Goal: Find specific page/section: Find specific page/section

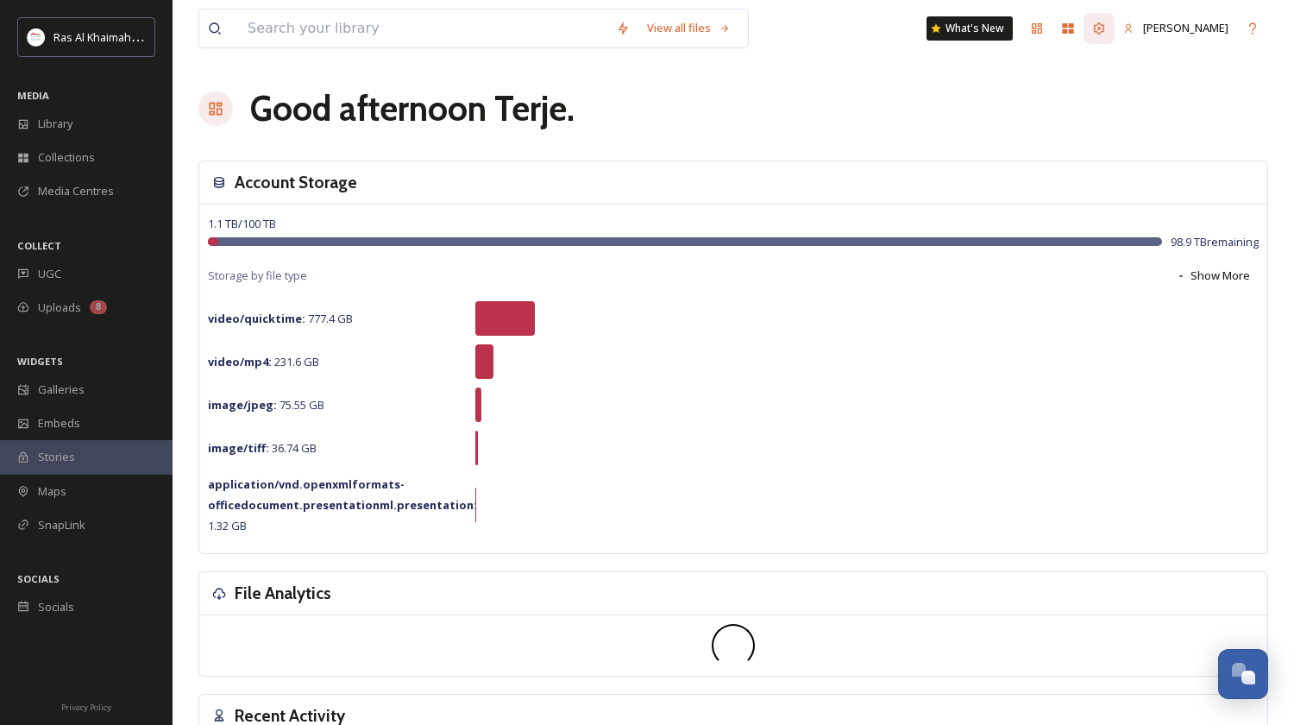
click at [1106, 29] on icon at bounding box center [1099, 29] width 14 height 14
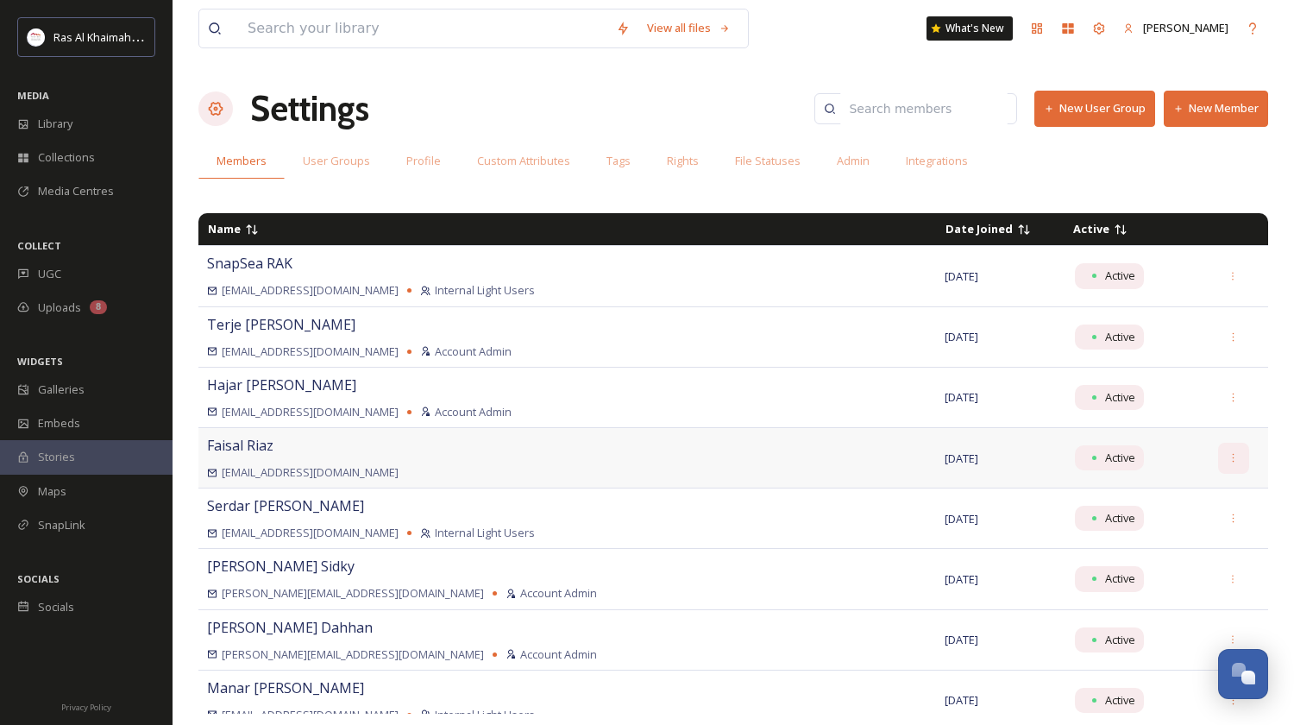
click at [1218, 462] on div at bounding box center [1233, 458] width 31 height 31
click at [1073, 230] on span "Active" at bounding box center [1091, 229] width 36 height 16
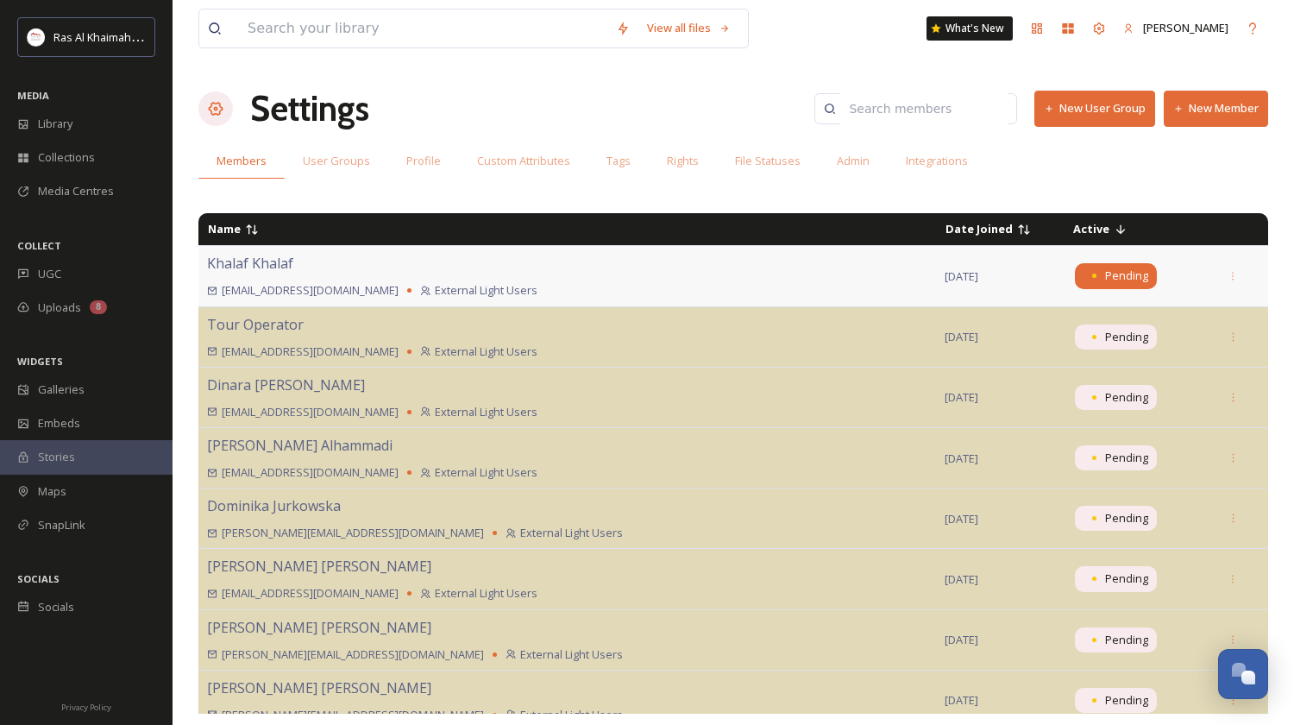
click at [1105, 277] on span "Pending" at bounding box center [1126, 275] width 43 height 16
click at [1223, 278] on div at bounding box center [1233, 276] width 31 height 31
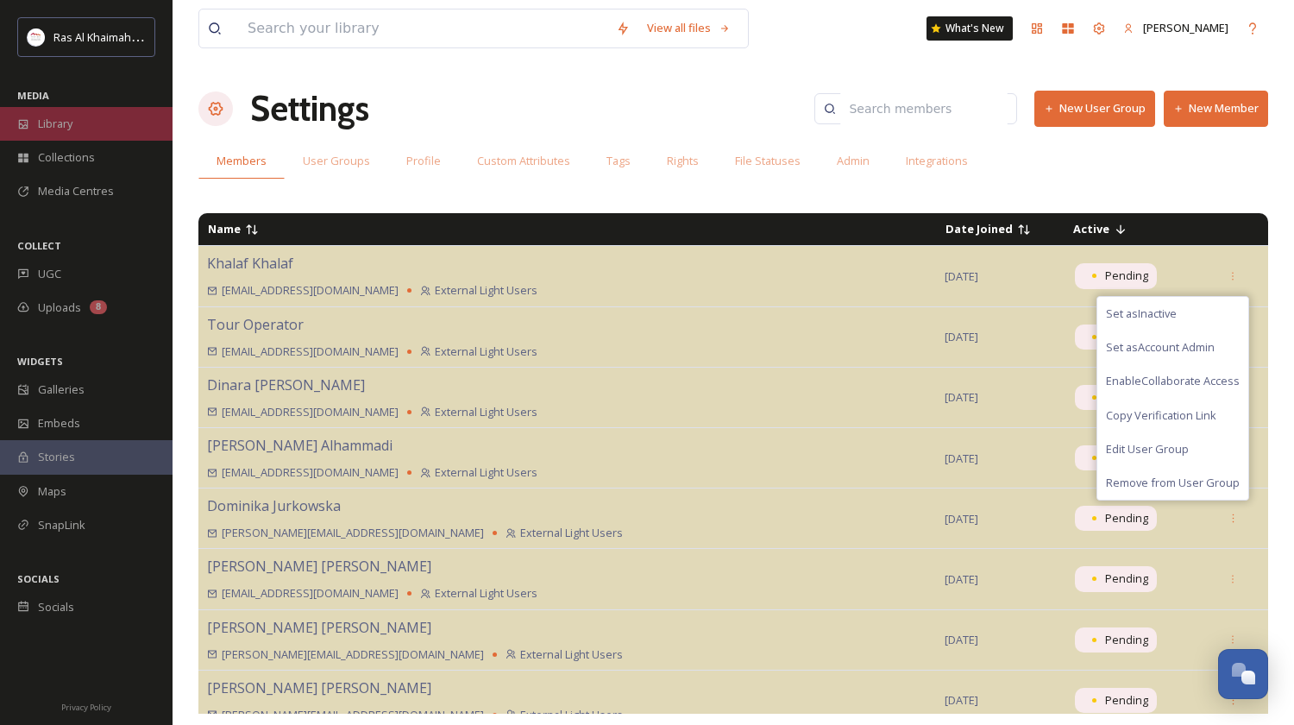
click at [61, 118] on span "Library" at bounding box center [55, 124] width 35 height 16
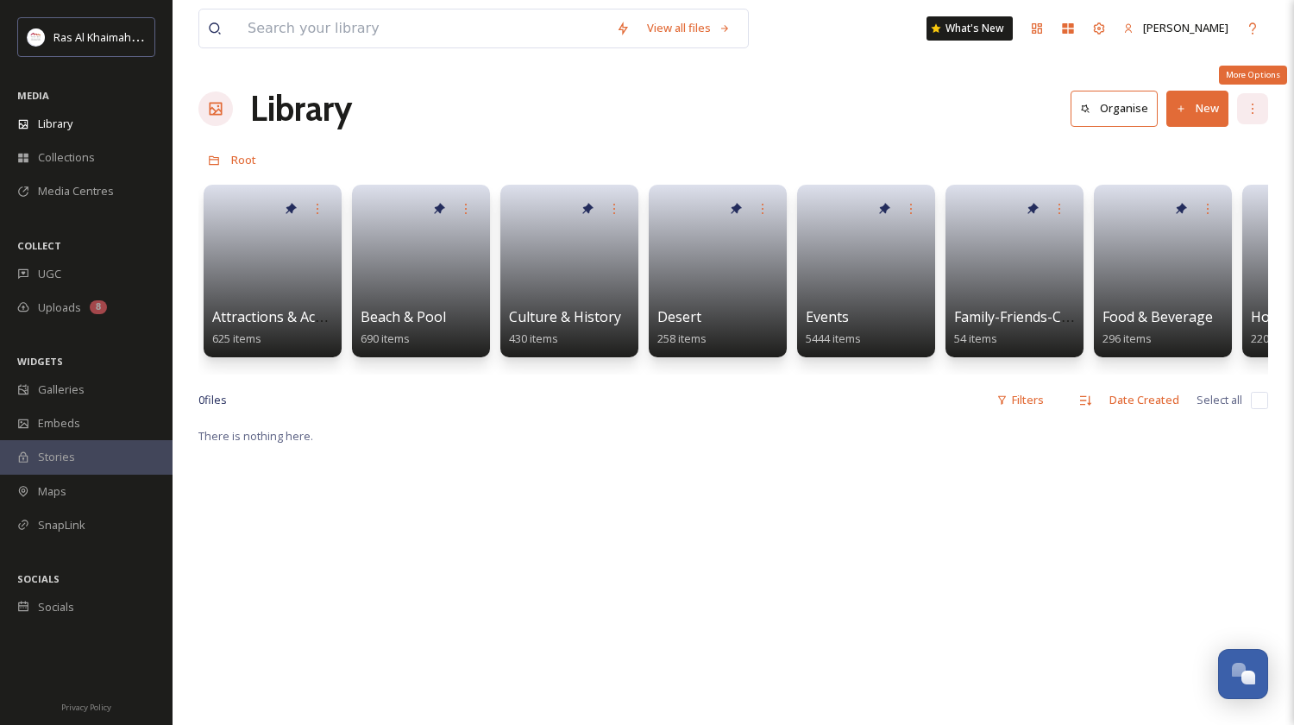
click at [1258, 110] on icon at bounding box center [1253, 109] width 14 height 14
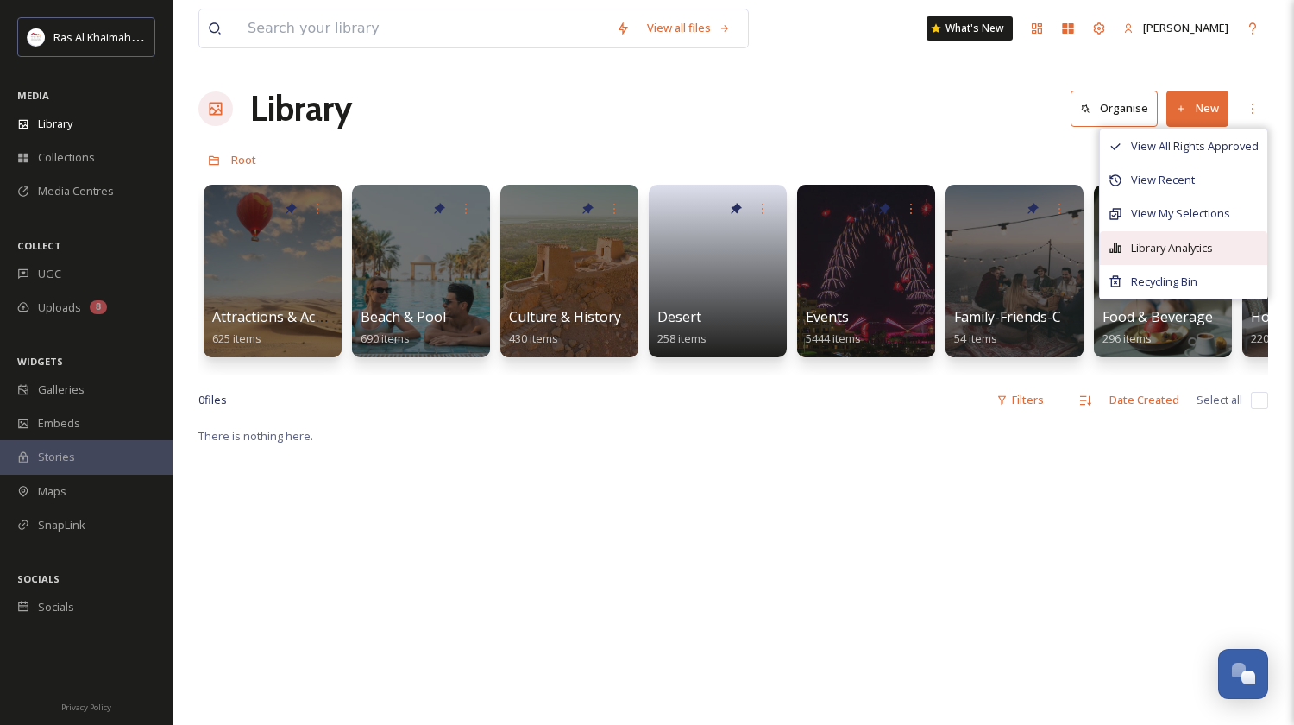
click at [1159, 242] on span "Library Analytics" at bounding box center [1172, 248] width 82 height 16
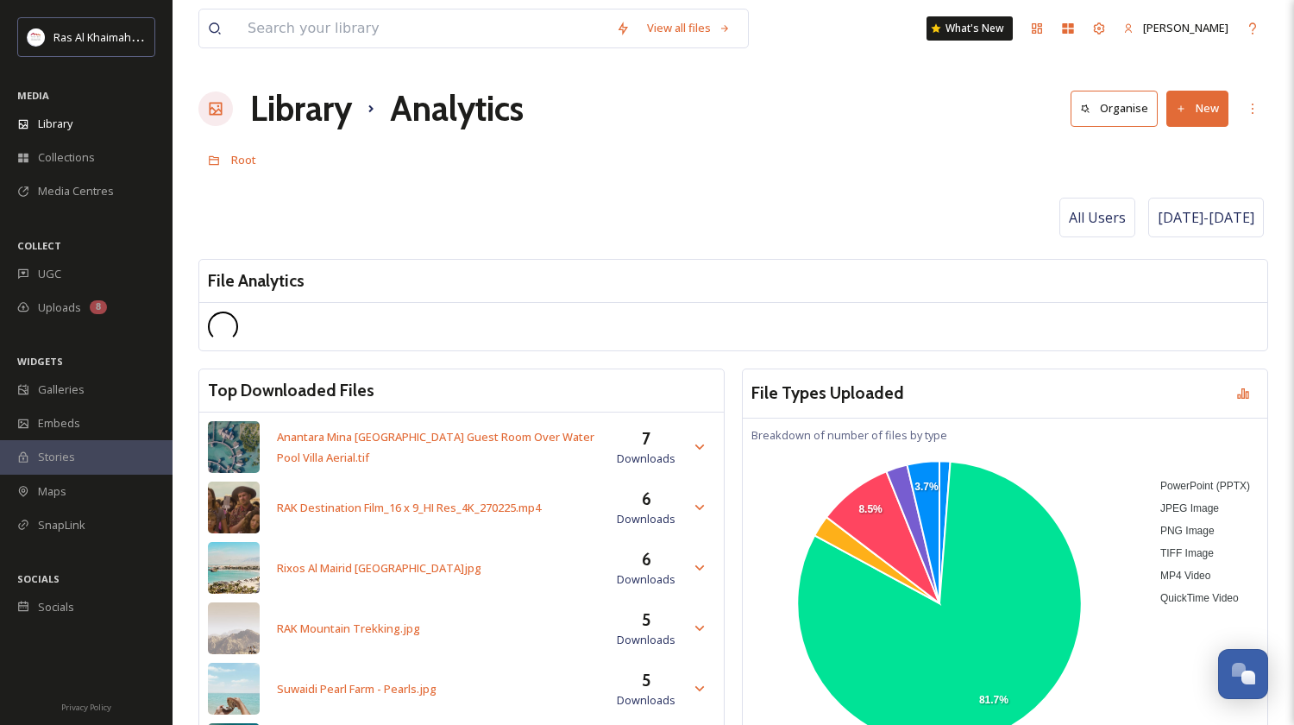
click at [1098, 213] on span "All Users" at bounding box center [1097, 217] width 57 height 21
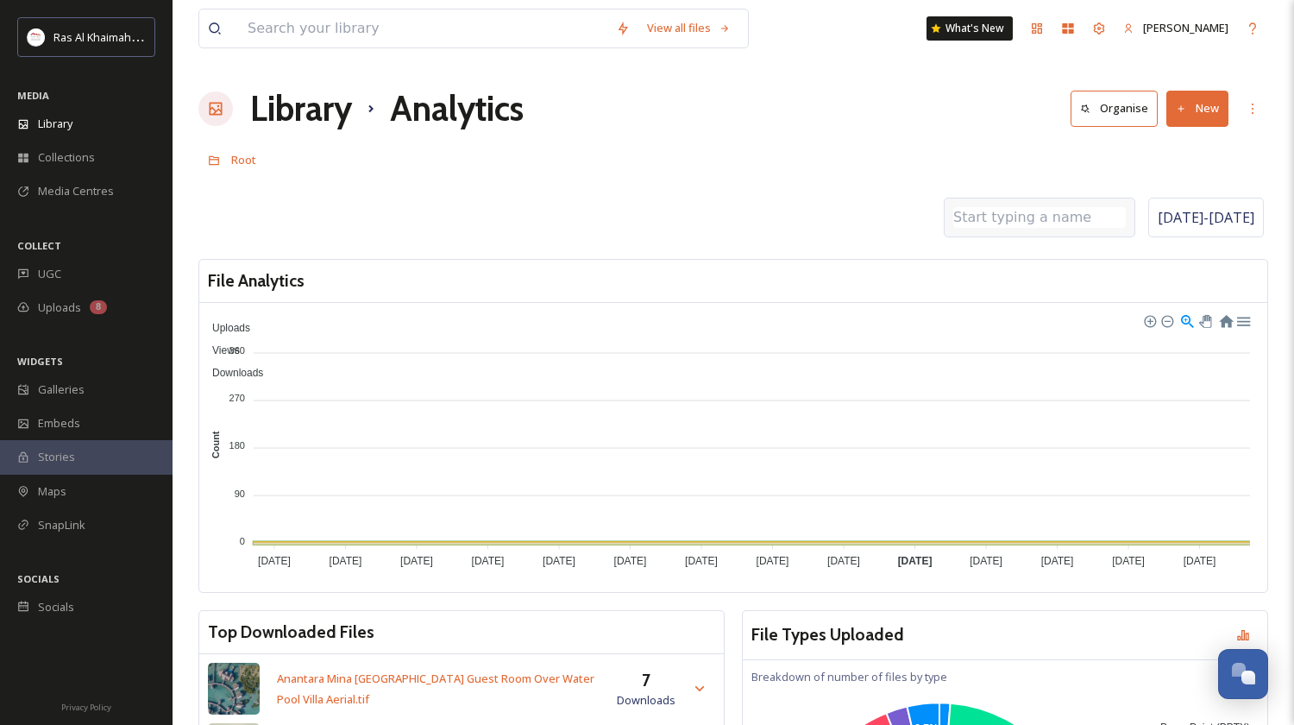
click at [1030, 219] on input at bounding box center [1039, 217] width 173 height 21
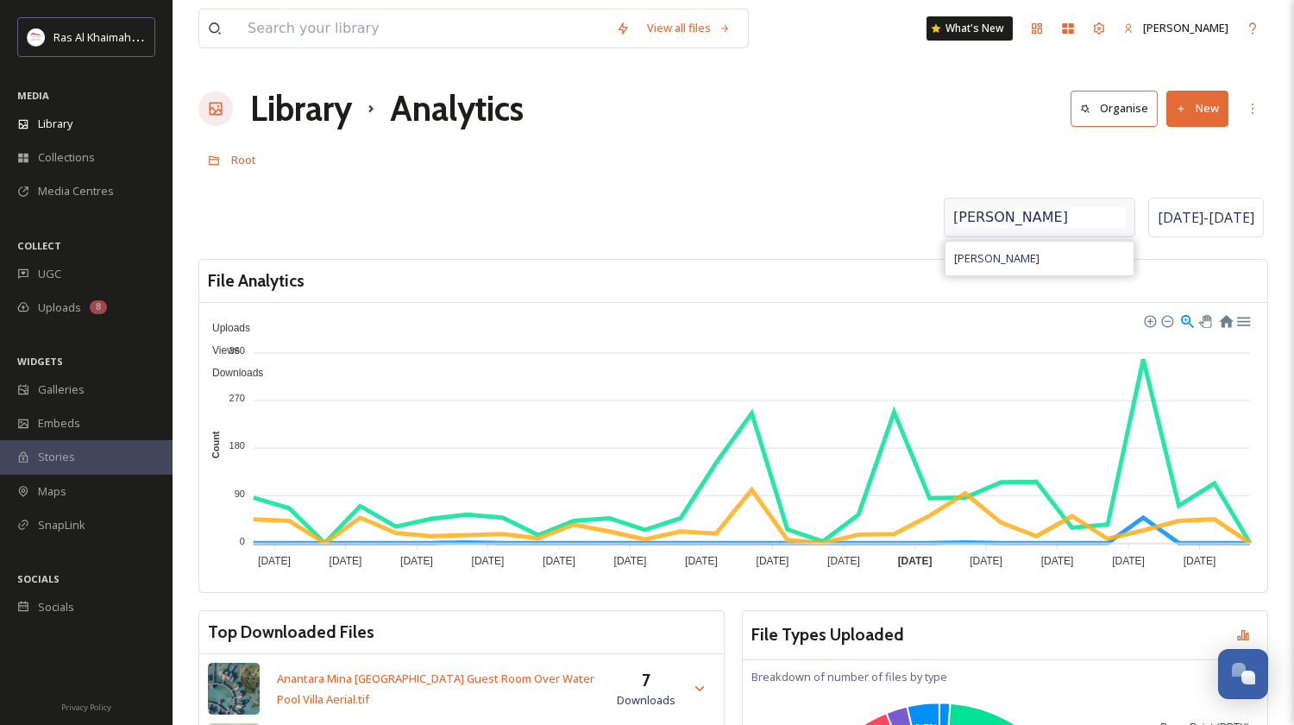
type input "[PERSON_NAME]"
drag, startPoint x: 1034, startPoint y: 228, endPoint x: 1035, endPoint y: 255, distance: 27.7
click at [1035, 255] on span "[PERSON_NAME]" at bounding box center [996, 258] width 85 height 16
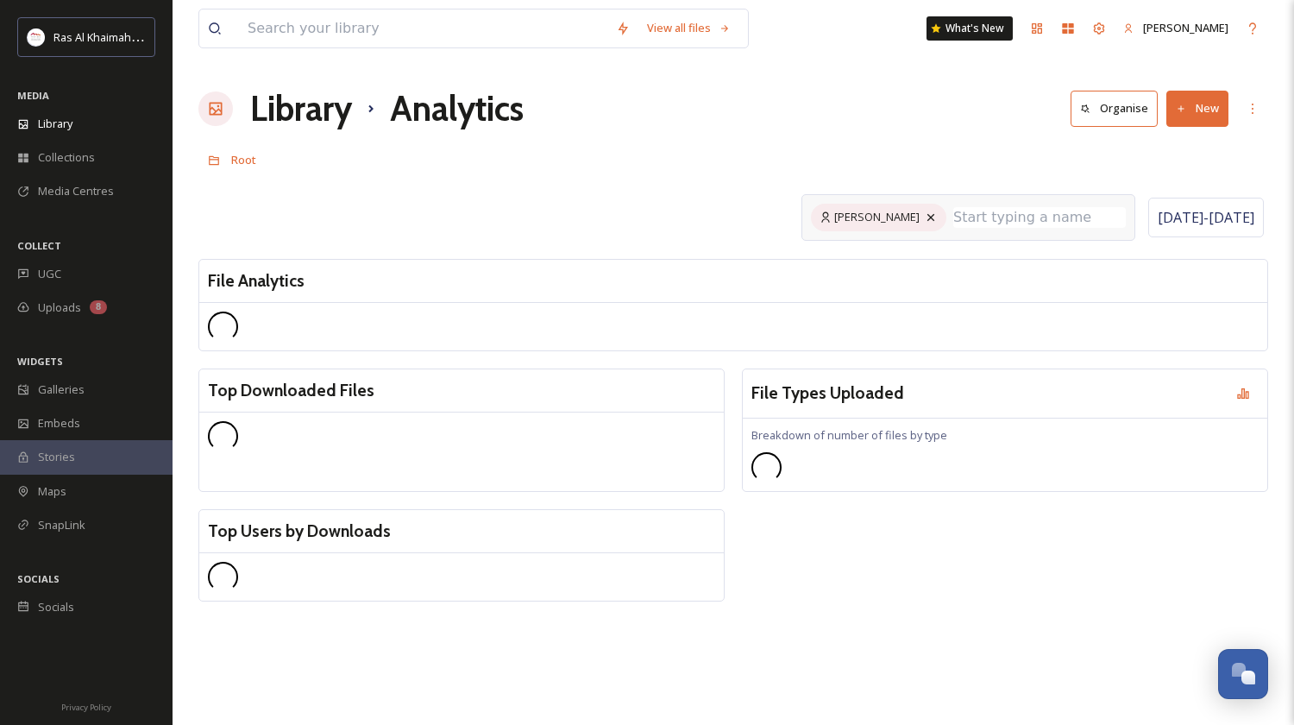
click at [873, 211] on span "[PERSON_NAME]" at bounding box center [876, 217] width 85 height 16
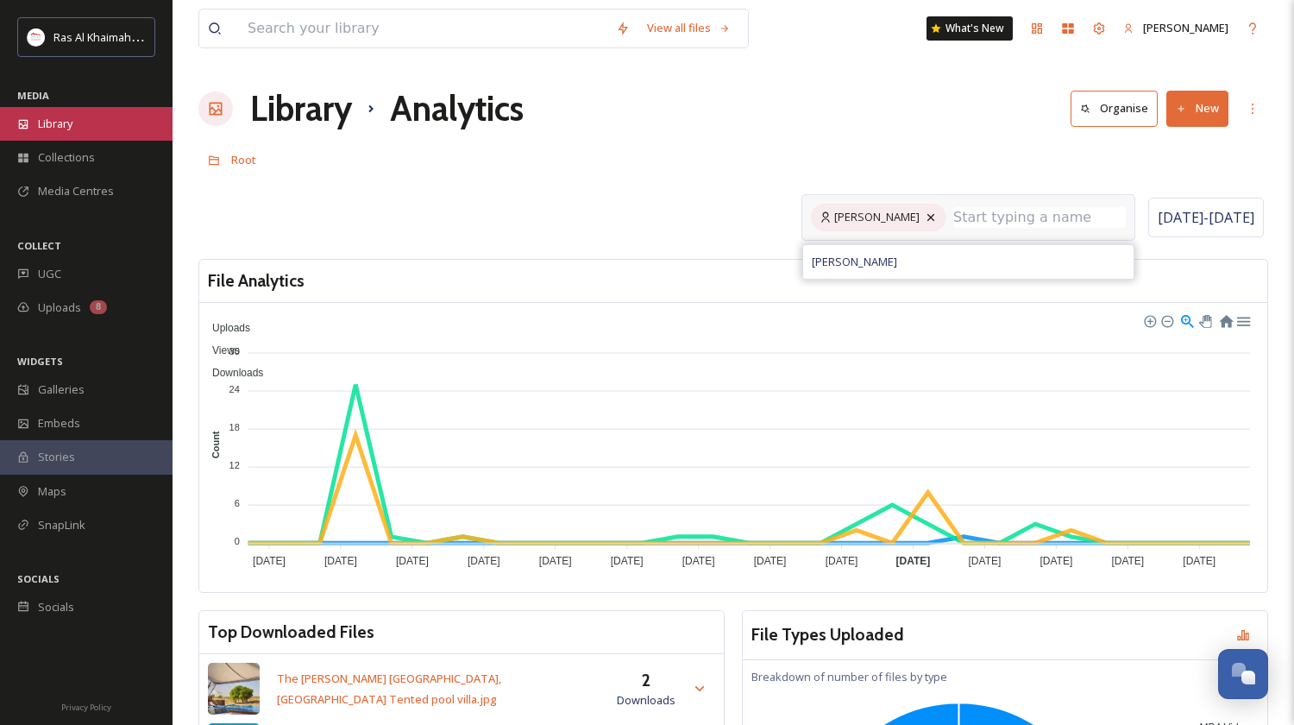
click at [66, 125] on span "Library" at bounding box center [55, 124] width 35 height 16
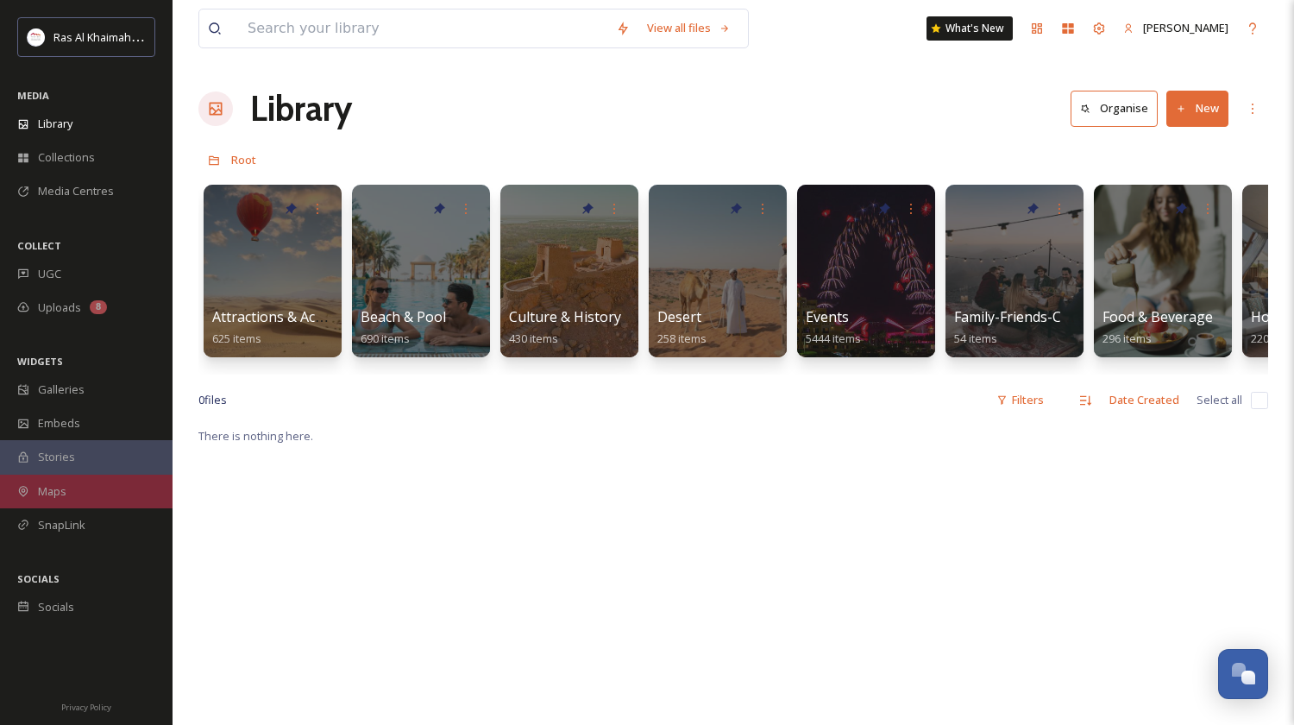
click at [61, 489] on span "Maps" at bounding box center [52, 491] width 28 height 16
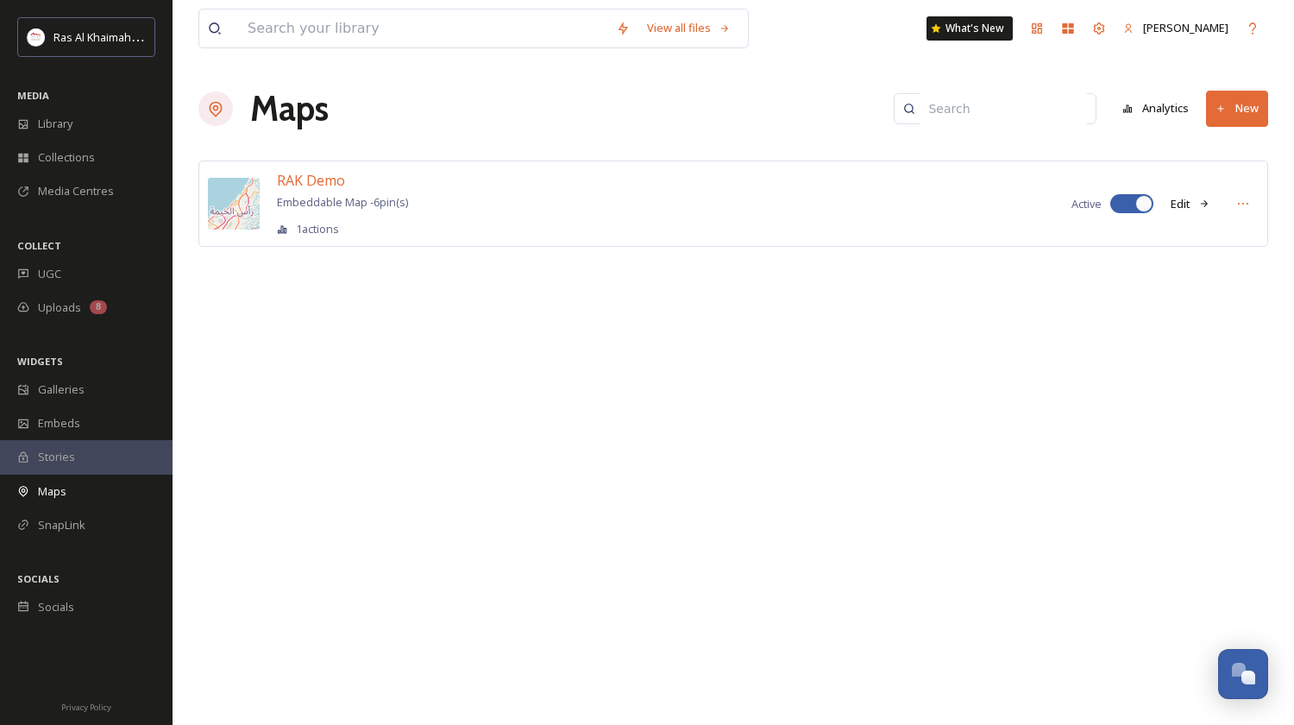
click at [1225, 112] on icon at bounding box center [1221, 109] width 11 height 11
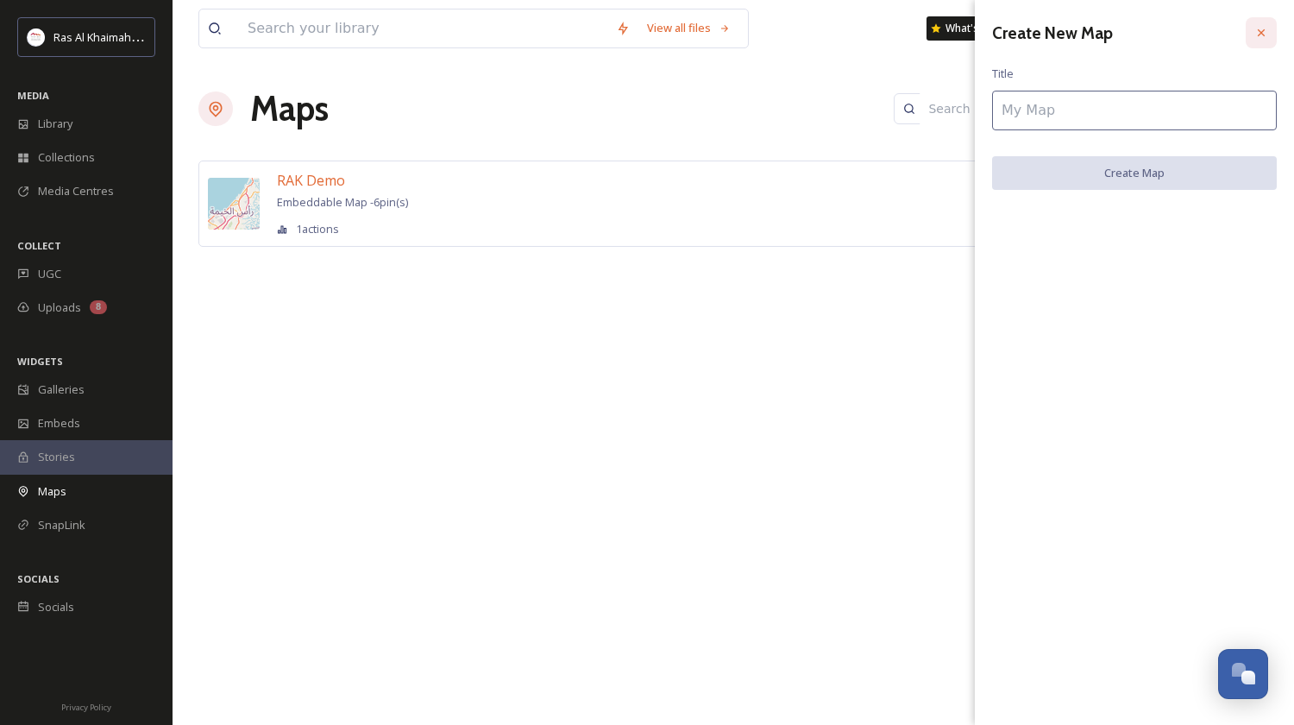
click at [1259, 33] on icon at bounding box center [1262, 33] width 14 height 14
